Goal: Task Accomplishment & Management: Manage account settings

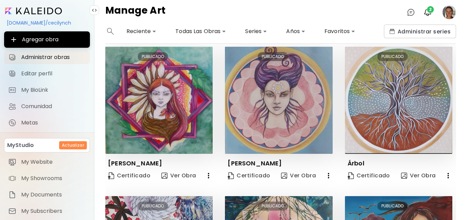
scroll to position [447, 0]
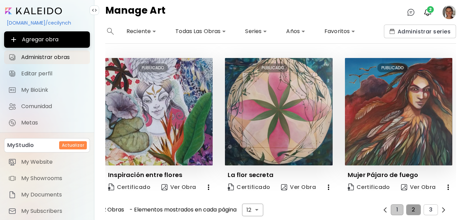
click at [412, 207] on span "2" at bounding box center [412, 210] width 3 height 6
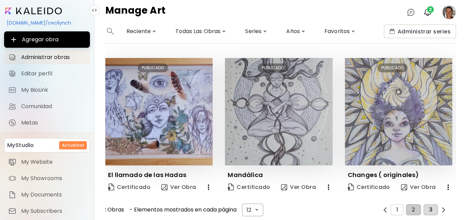
click at [429, 207] on span "3" at bounding box center [430, 210] width 3 height 6
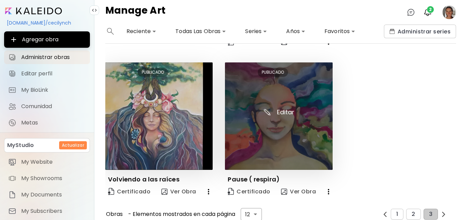
click at [279, 103] on img at bounding box center [278, 116] width 107 height 107
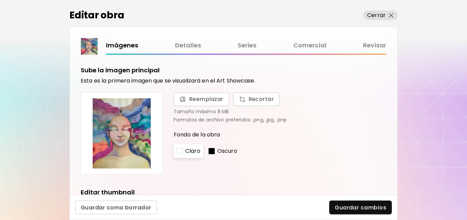
click at [179, 42] on link "Detalles" at bounding box center [188, 46] width 26 height 10
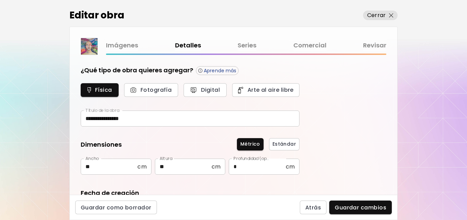
type input "********"
click at [125, 43] on link "Imágenes" at bounding box center [122, 46] width 32 height 10
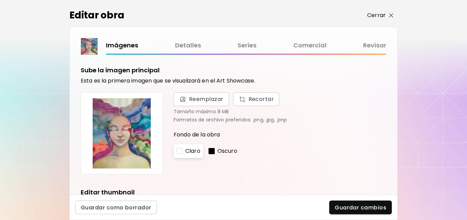
click at [391, 13] on img "button" at bounding box center [391, 15] width 4 height 4
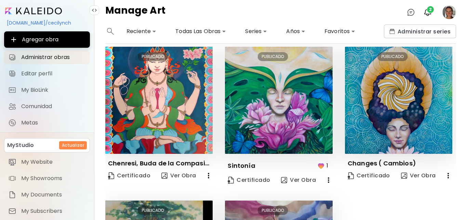
scroll to position [452, 0]
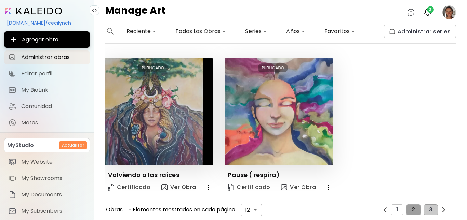
click at [412, 205] on button "2" at bounding box center [413, 210] width 14 height 11
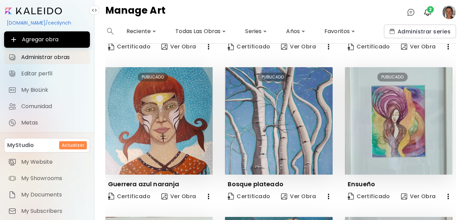
scroll to position [0, 0]
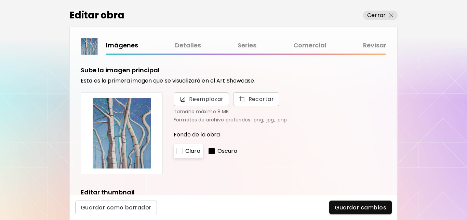
click at [186, 46] on link "Detalles" at bounding box center [188, 46] width 26 height 10
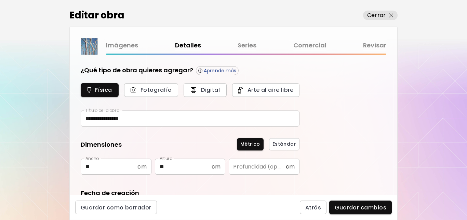
type input "********"
type input "*********"
click at [390, 13] on img "button" at bounding box center [391, 15] width 4 height 4
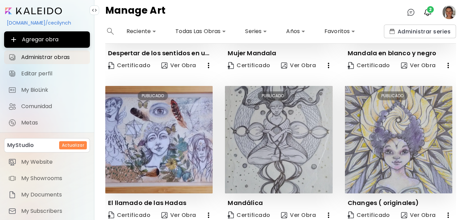
scroll to position [447, 0]
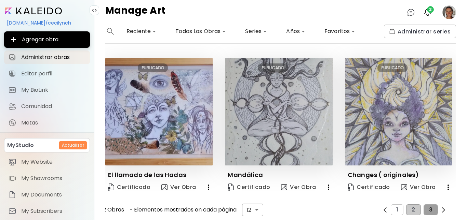
click at [429, 207] on span "3" at bounding box center [430, 210] width 3 height 6
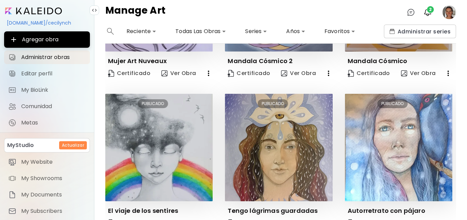
scroll to position [0, 0]
